Goal: Task Accomplishment & Management: Complete application form

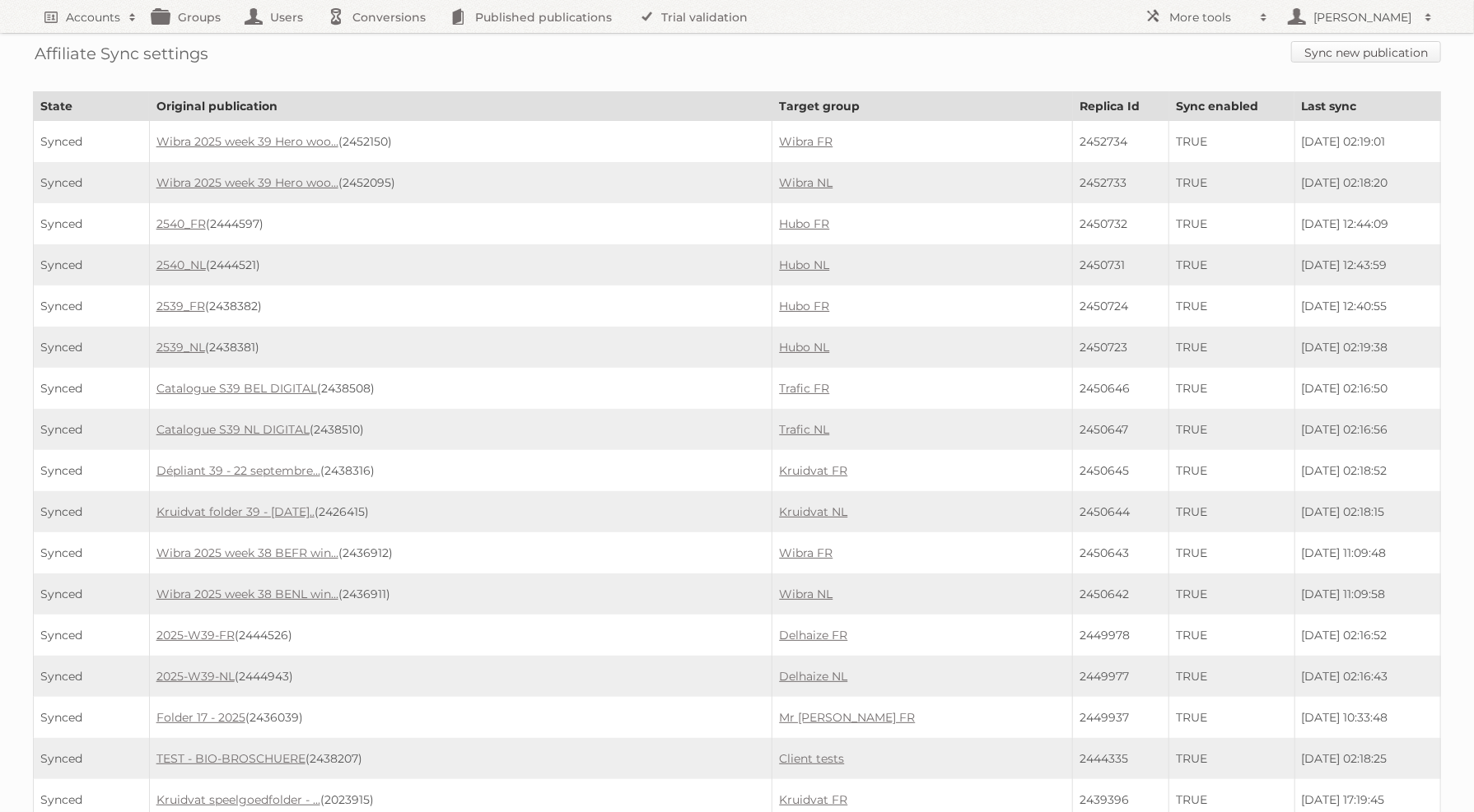
click at [1365, 51] on link "Sync new publication" at bounding box center [1367, 52] width 150 height 22
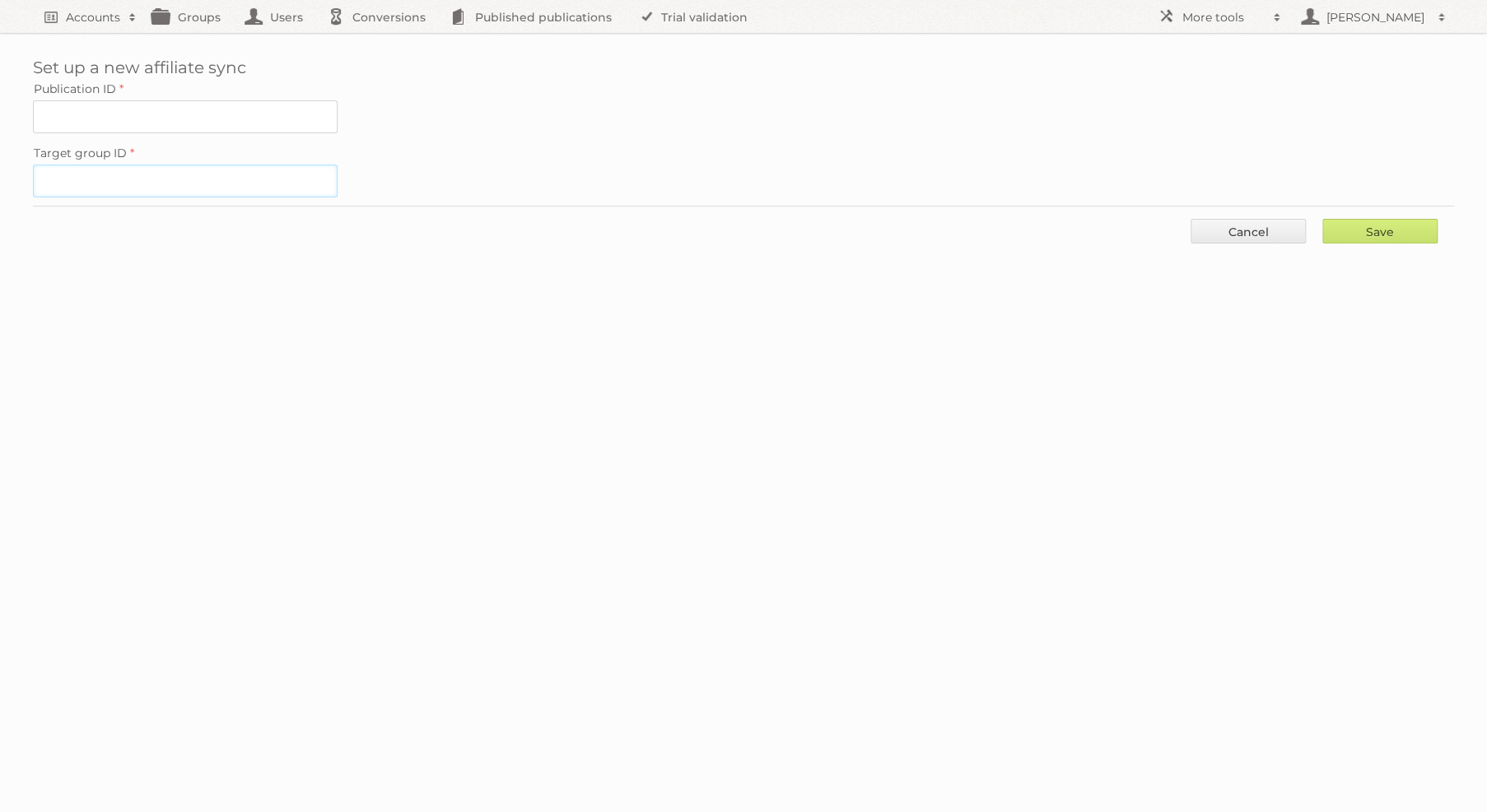
click at [236, 166] on input "Target group ID" at bounding box center [186, 182] width 305 height 33
paste input "21279"
type input "21279"
click at [212, 119] on input "Publication ID" at bounding box center [186, 117] width 305 height 33
paste input "2436464"
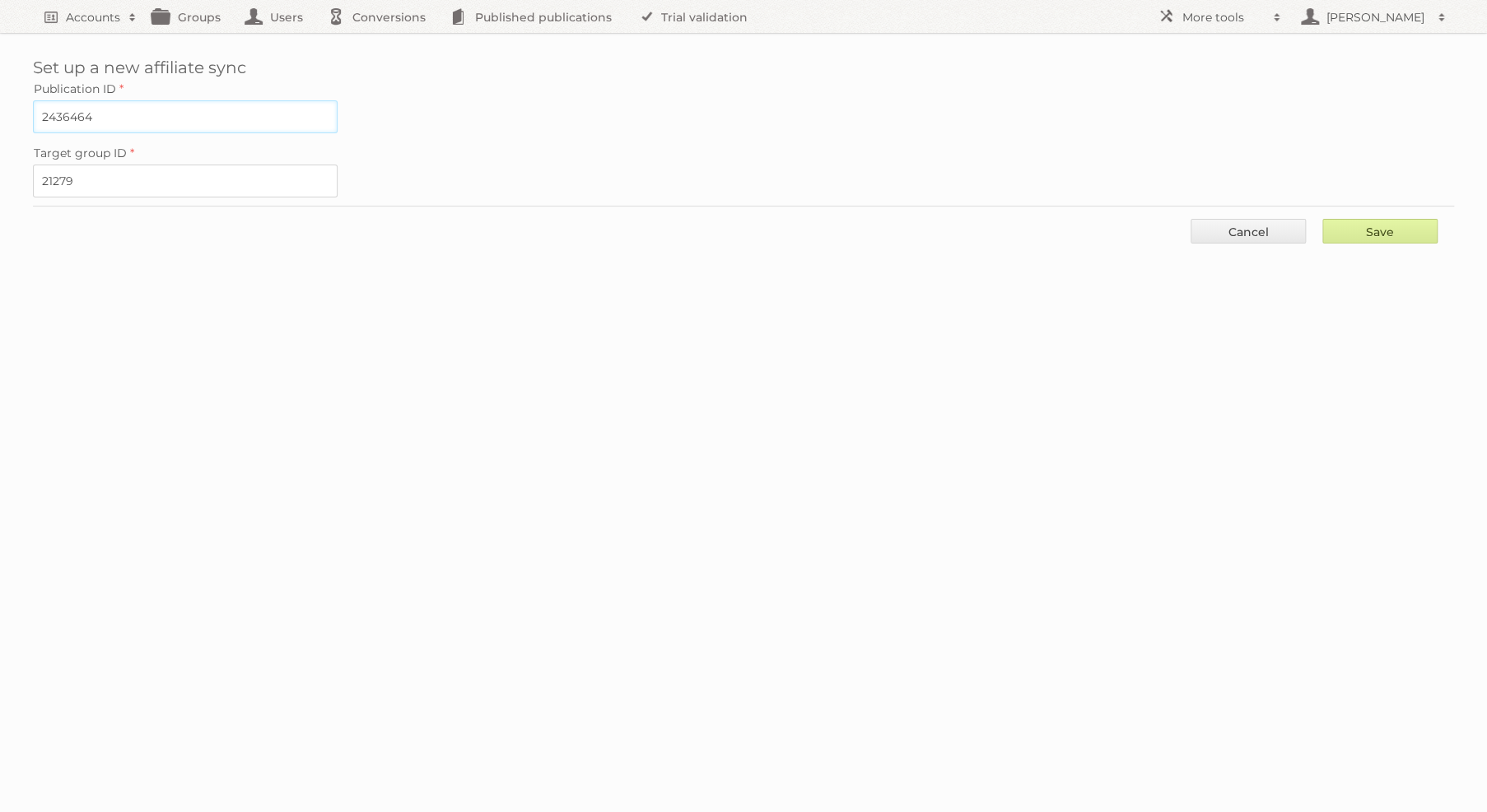
type input "2436464"
click at [1375, 225] on input "Save" at bounding box center [1380, 232] width 115 height 25
type input "..."
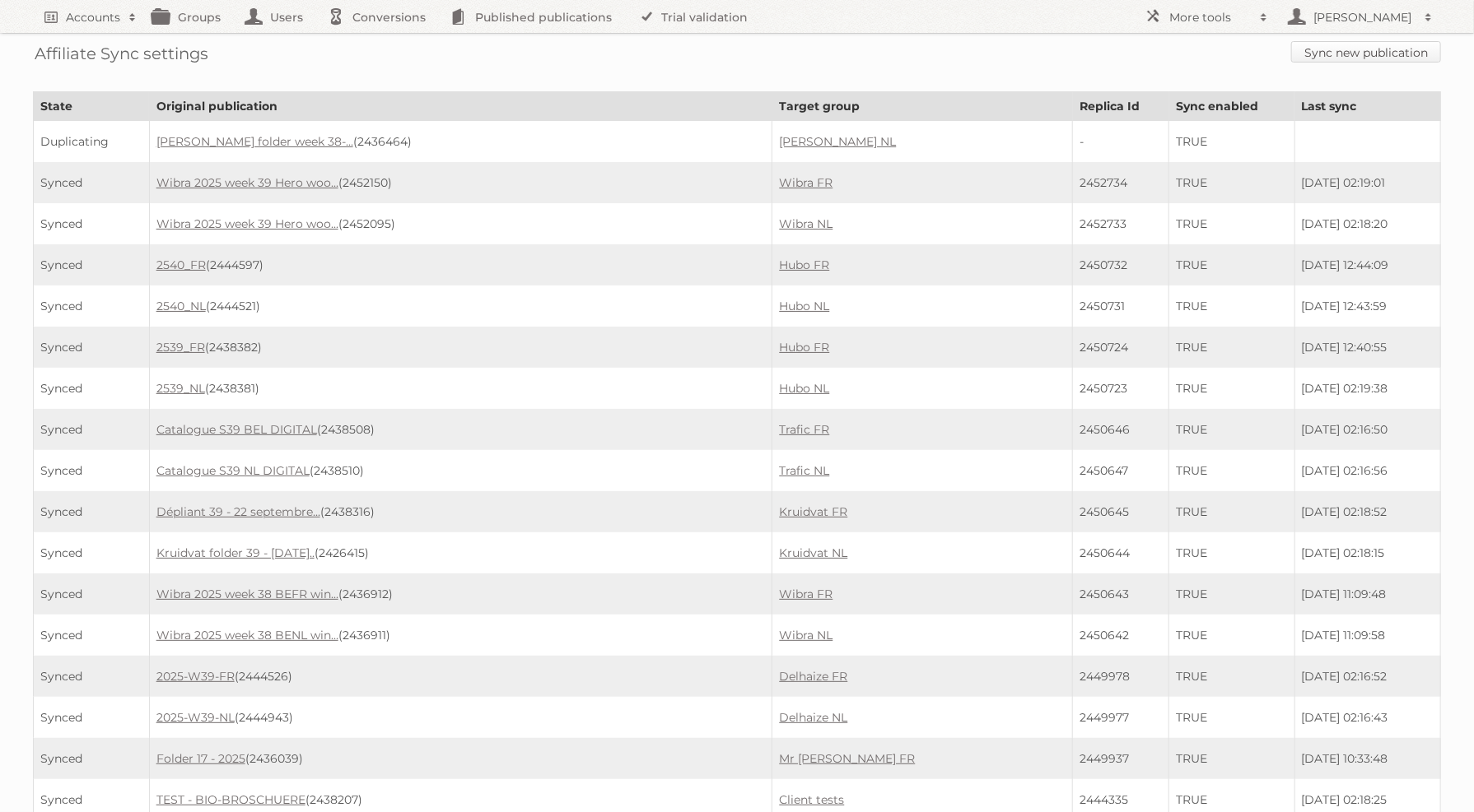
click at [1402, 57] on link "Sync new publication" at bounding box center [1367, 52] width 150 height 22
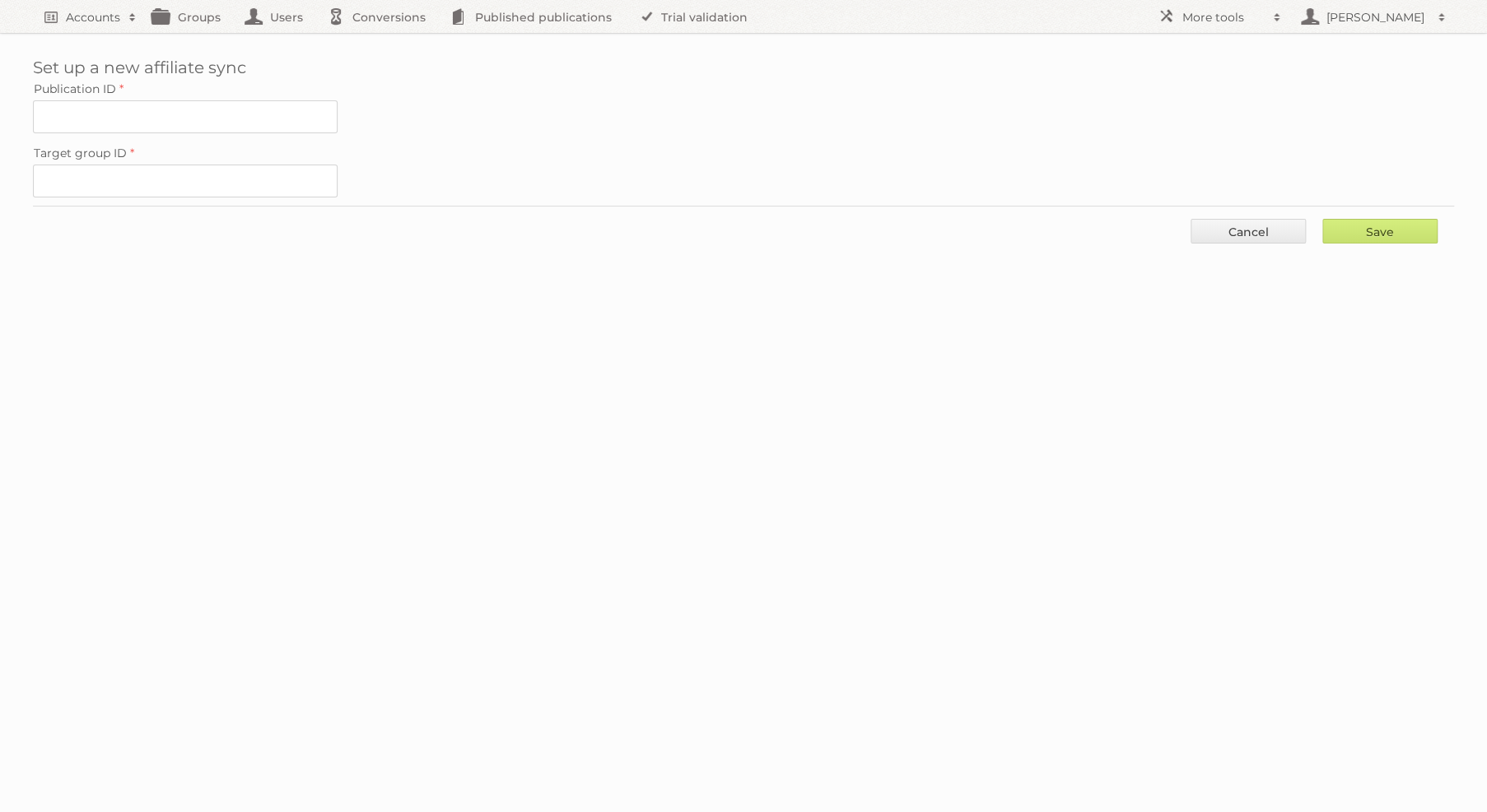
click at [164, 131] on div "Publication ID Target group ID" at bounding box center [744, 137] width 1421 height 120
click at [160, 125] on input "Publication ID" at bounding box center [186, 117] width 305 height 33
paste input "2436464"
type input "2436464"
click at [276, 177] on input "Target group ID" at bounding box center [186, 182] width 305 height 33
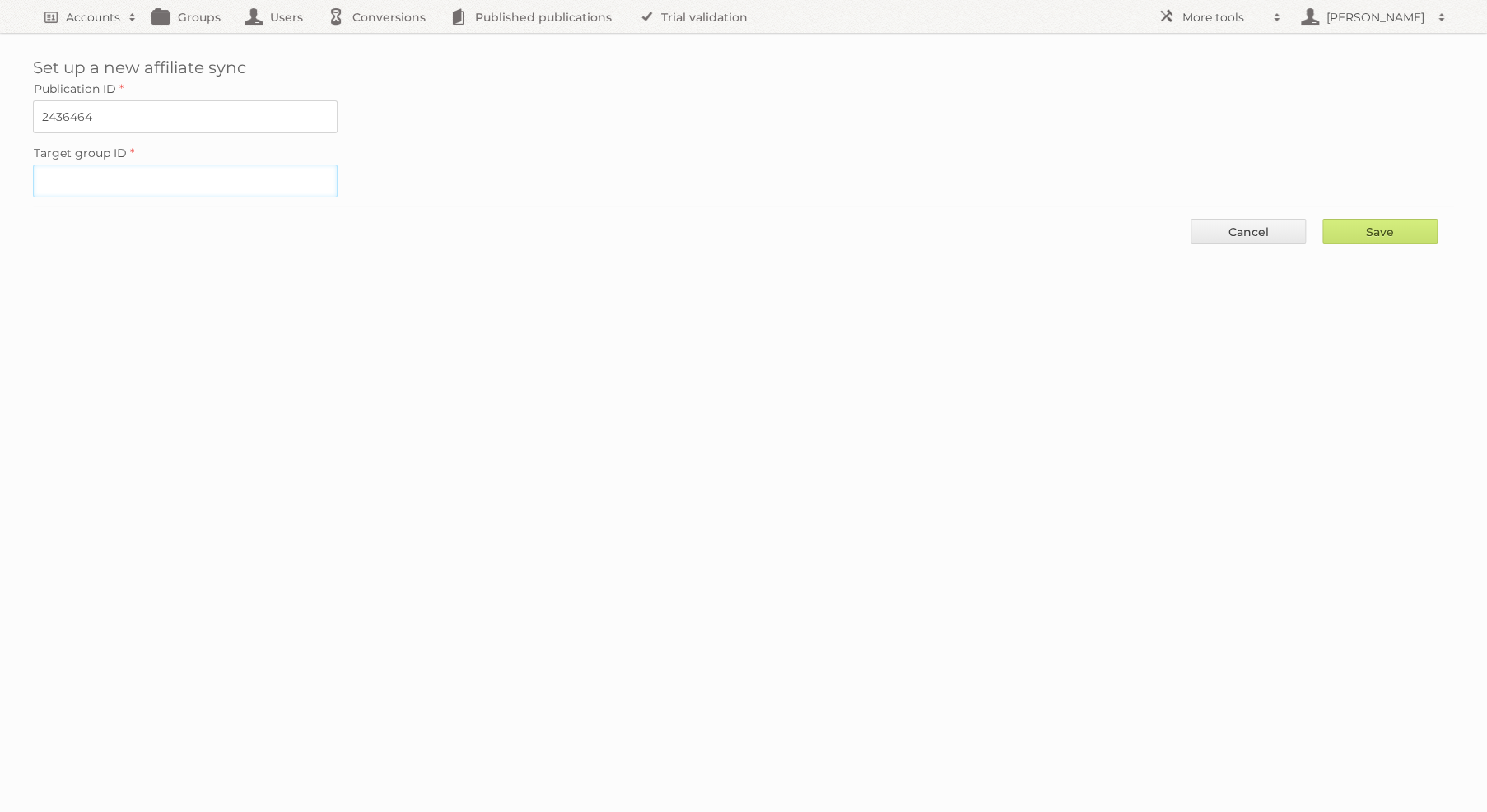
paste input "21280"
type input "21280"
click at [1367, 227] on input "Save" at bounding box center [1380, 232] width 115 height 25
type input "..."
